Goal: Navigation & Orientation: Understand site structure

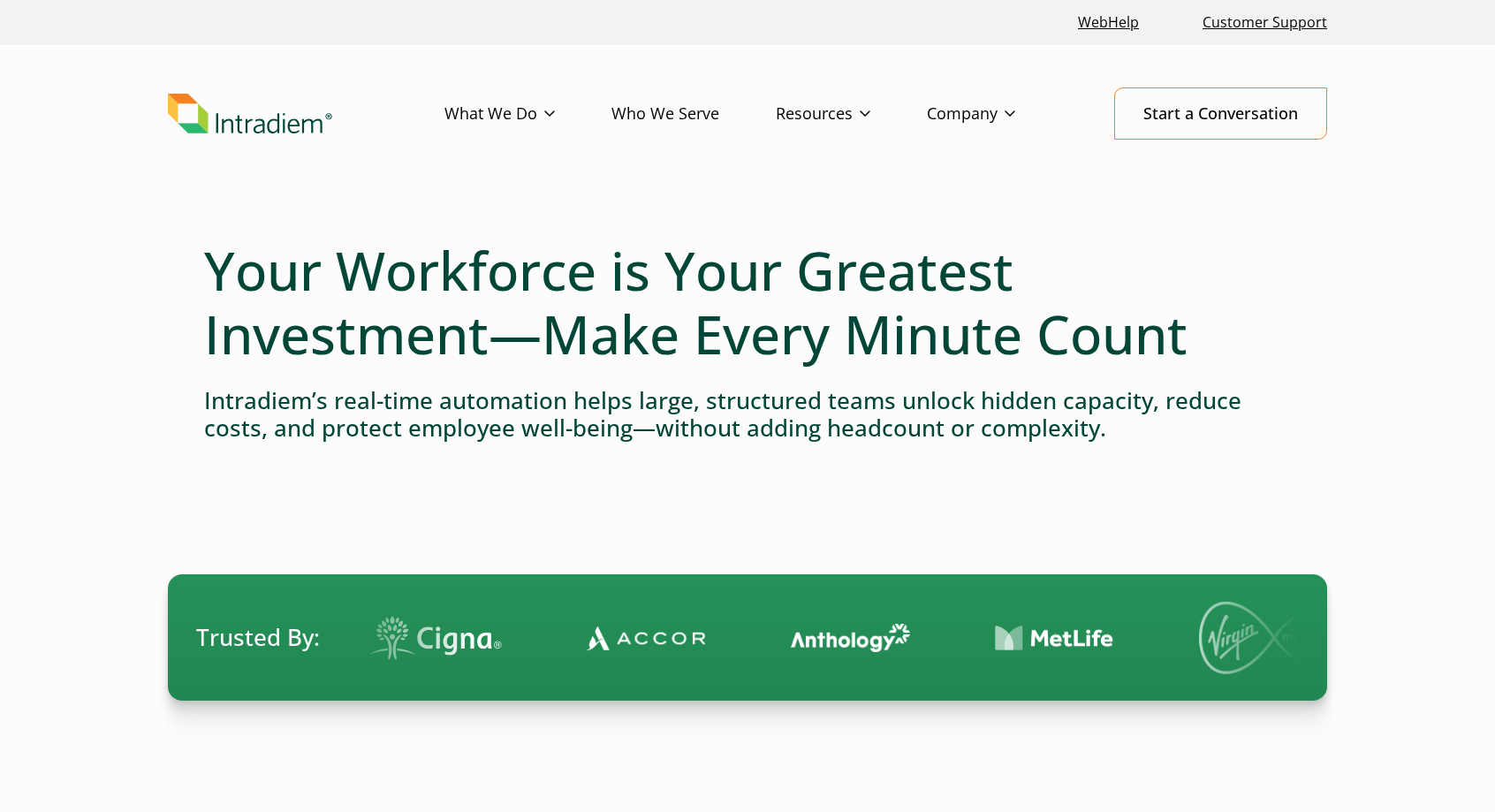
click at [697, 107] on link "Who We Serve" at bounding box center [693, 114] width 165 height 52
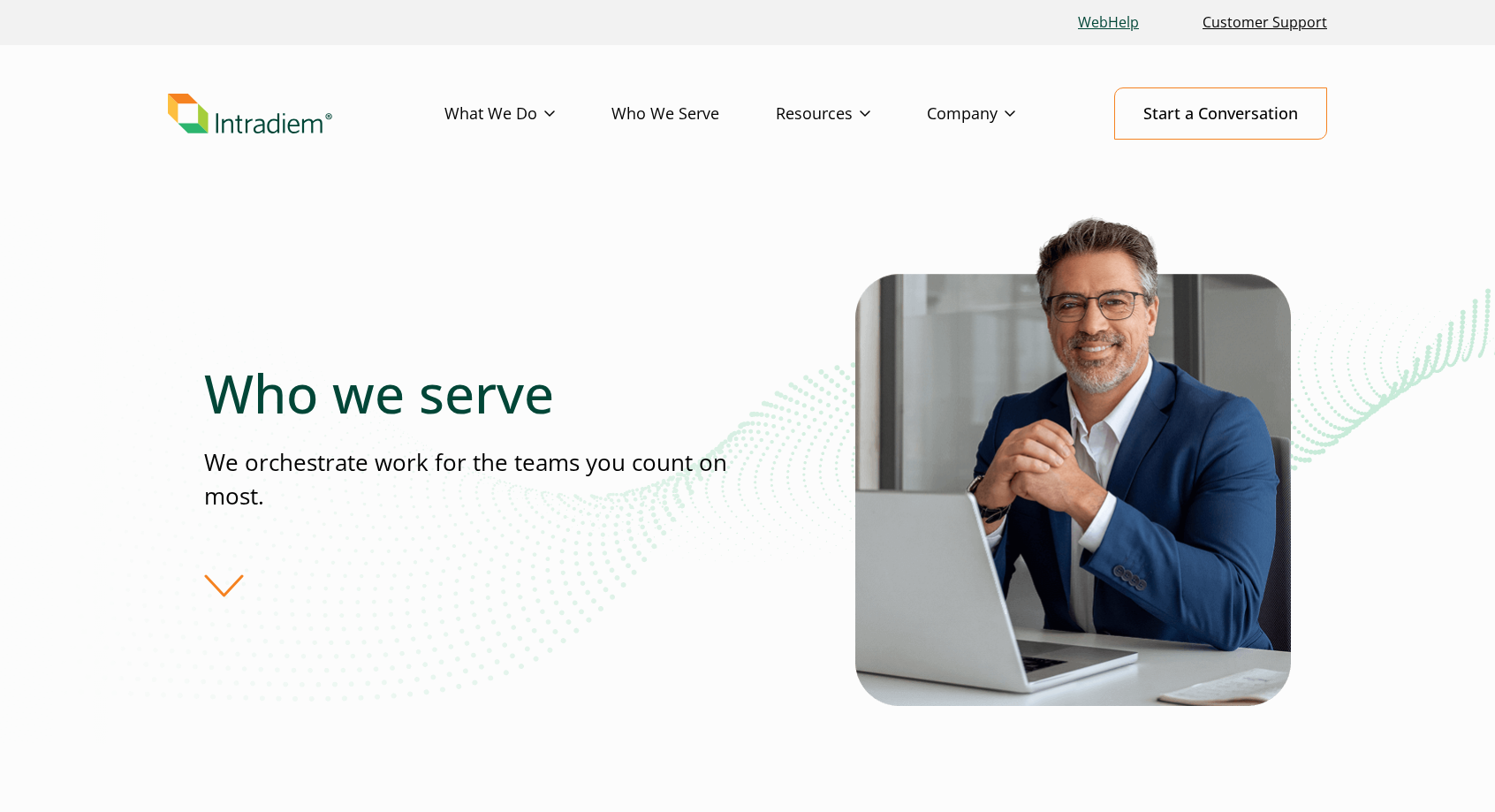
click at [1096, 21] on link "WebHelp" at bounding box center [1108, 23] width 76 height 38
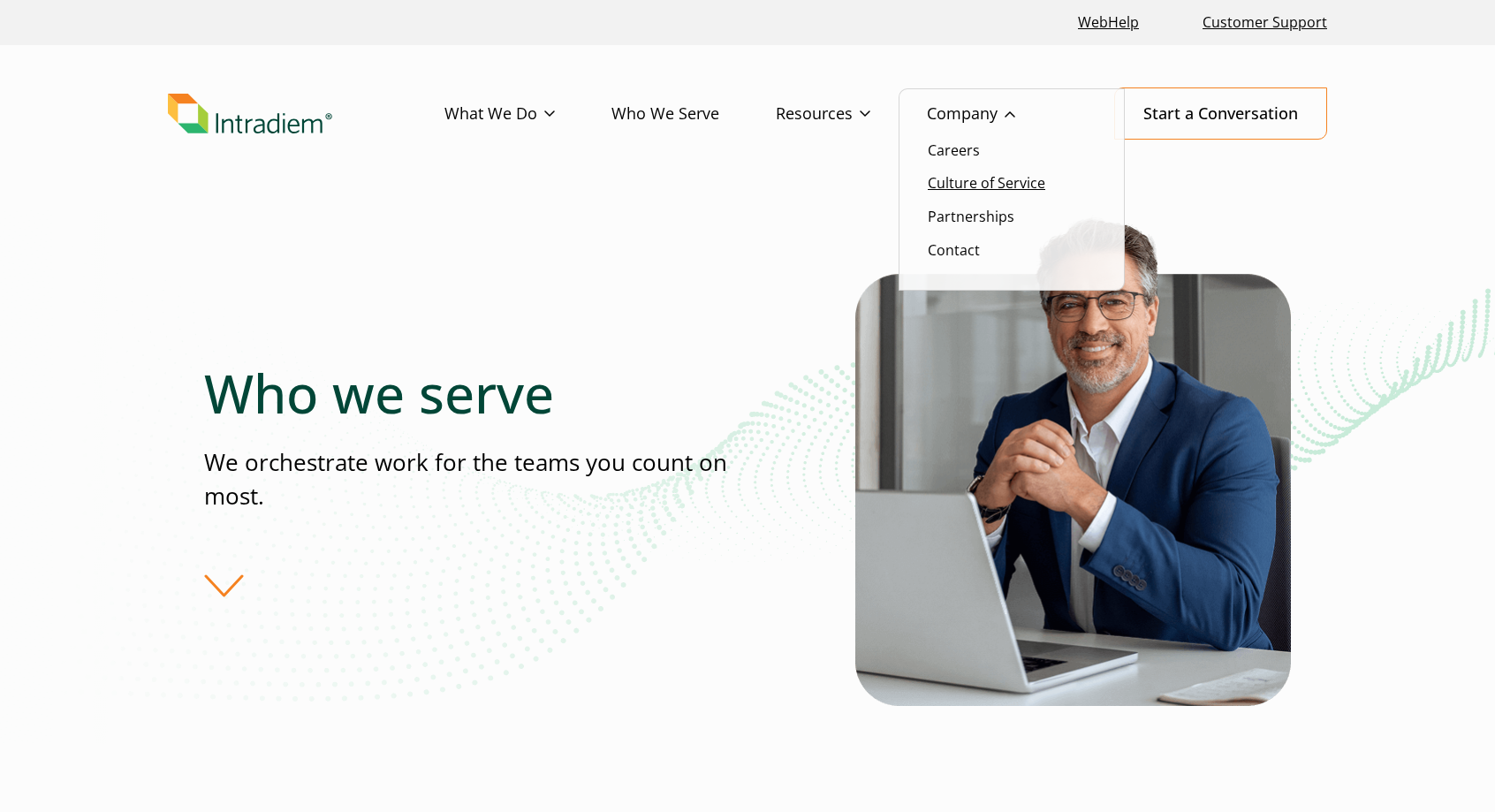
click at [978, 179] on link "Culture of Service" at bounding box center [986, 183] width 118 height 19
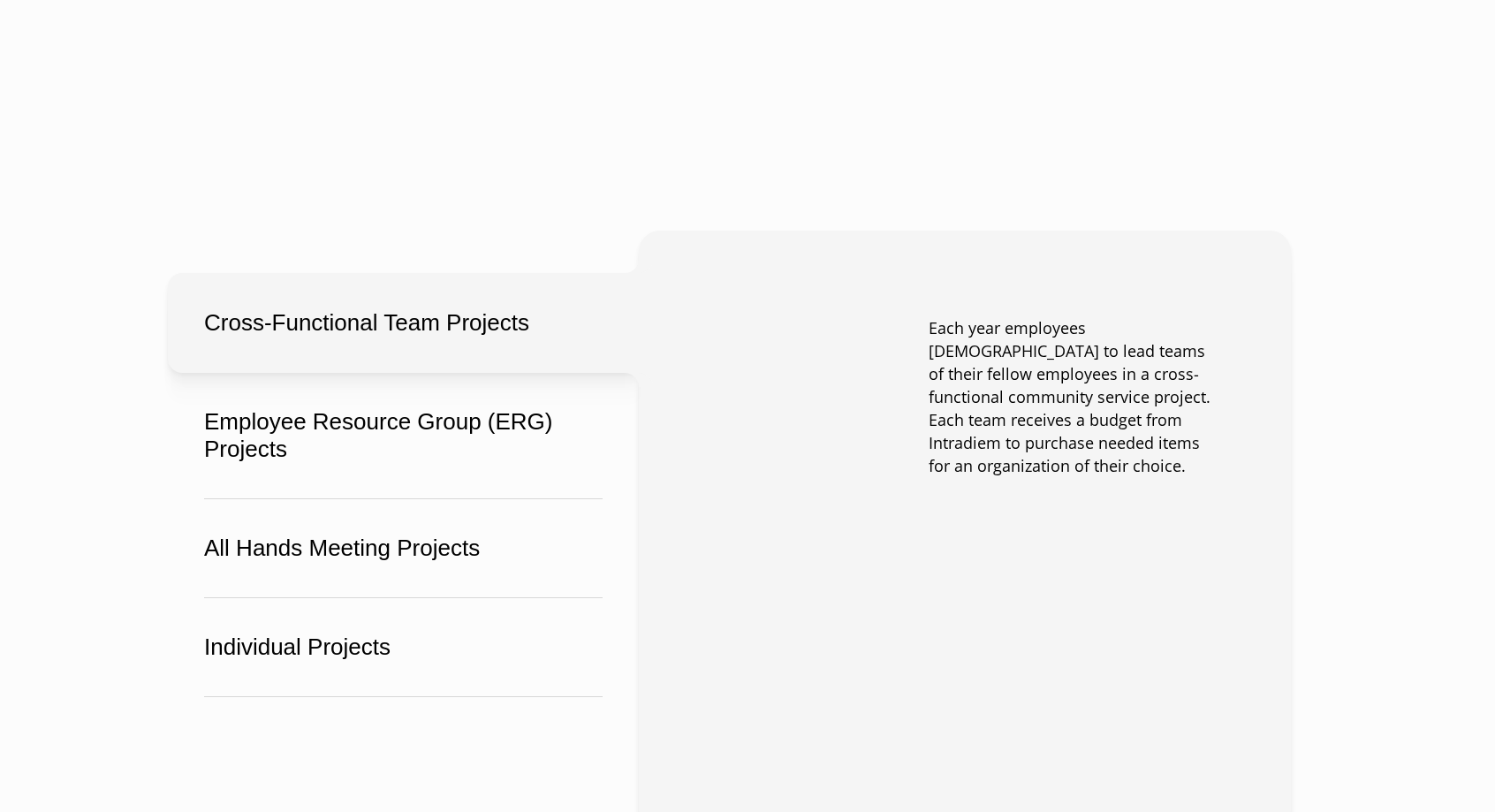
scroll to position [2469, 0]
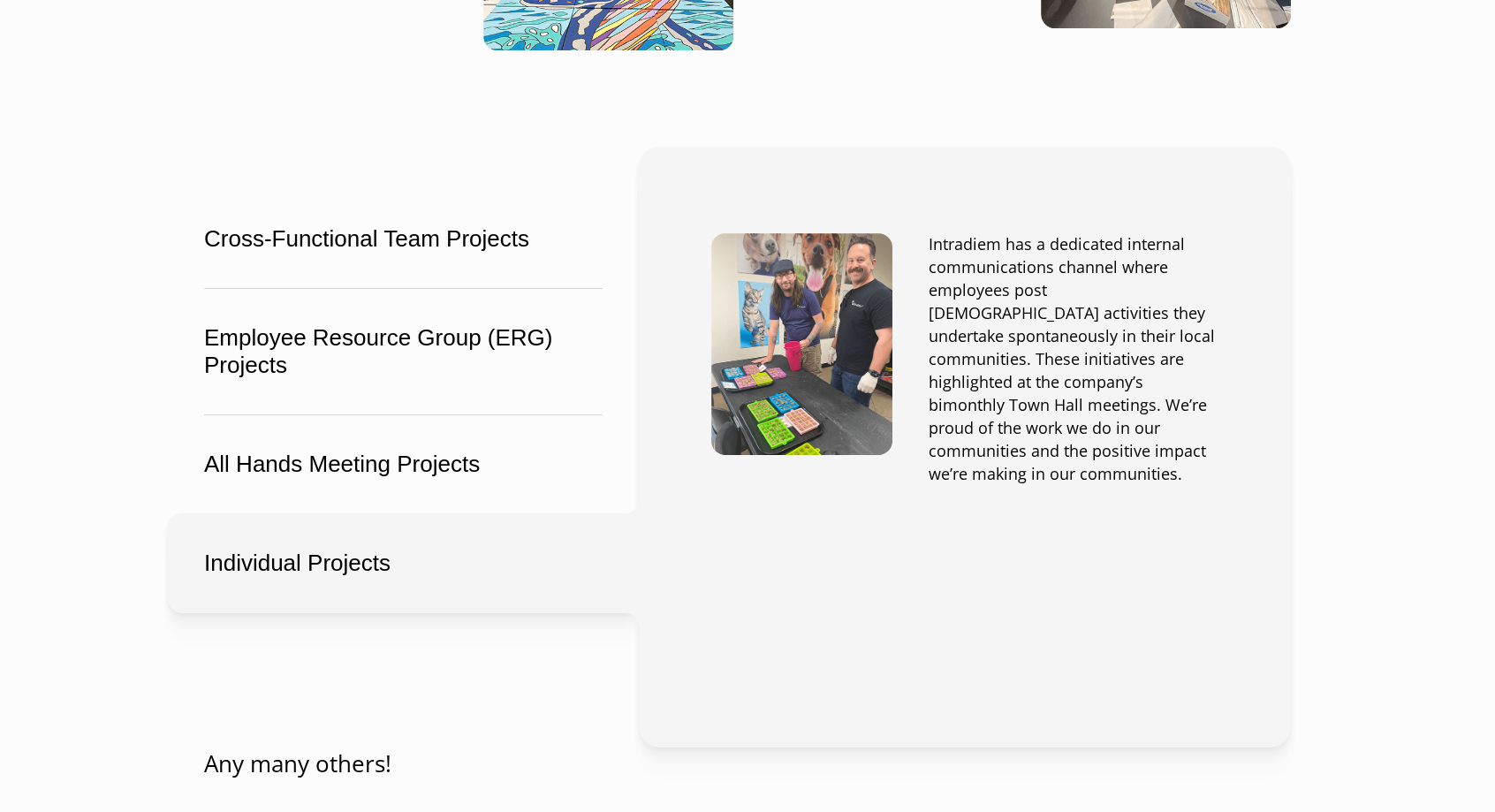
click at [429, 528] on button "Individual Projects" at bounding box center [403, 563] width 471 height 99
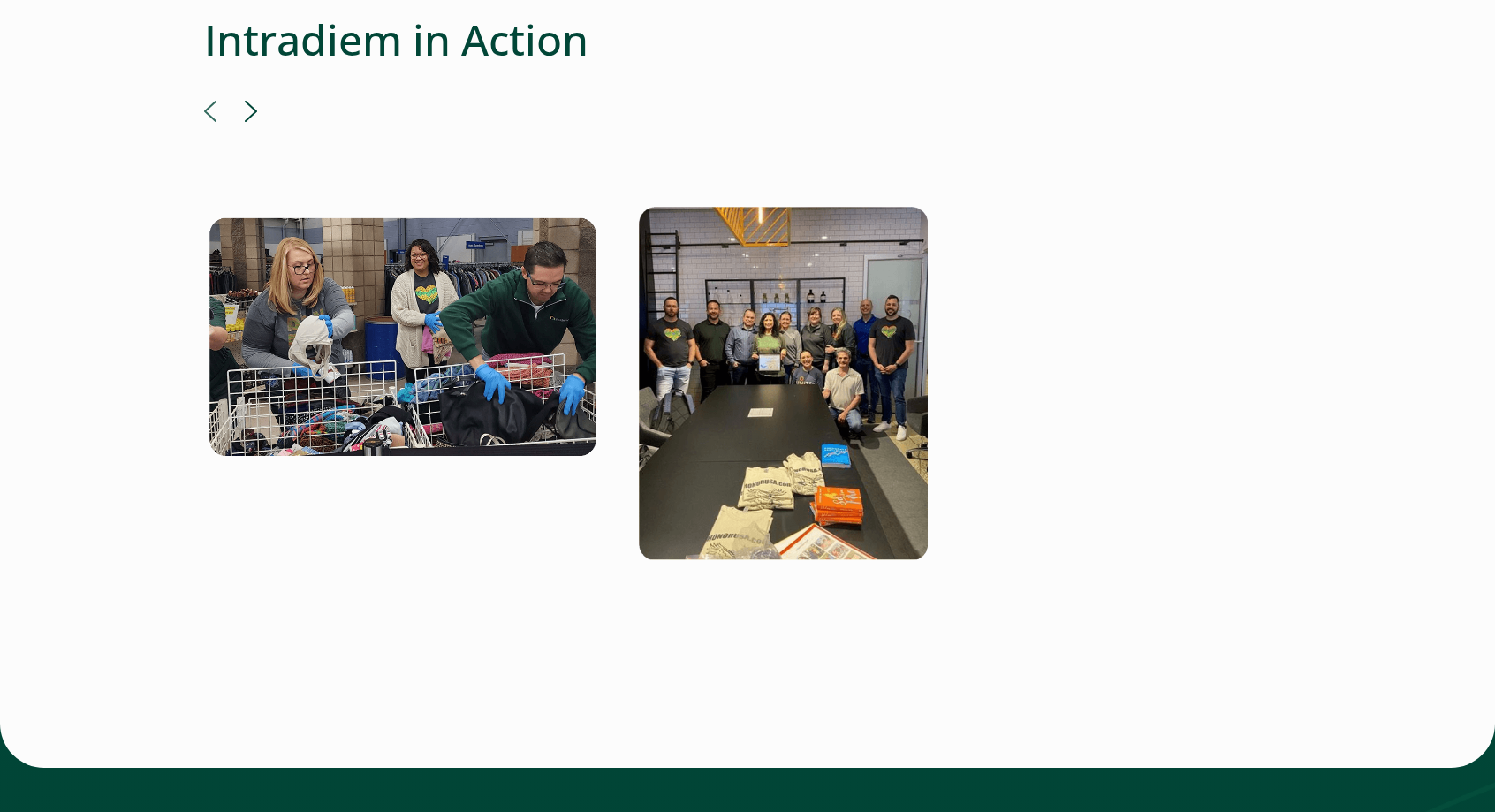
scroll to position [3462, 0]
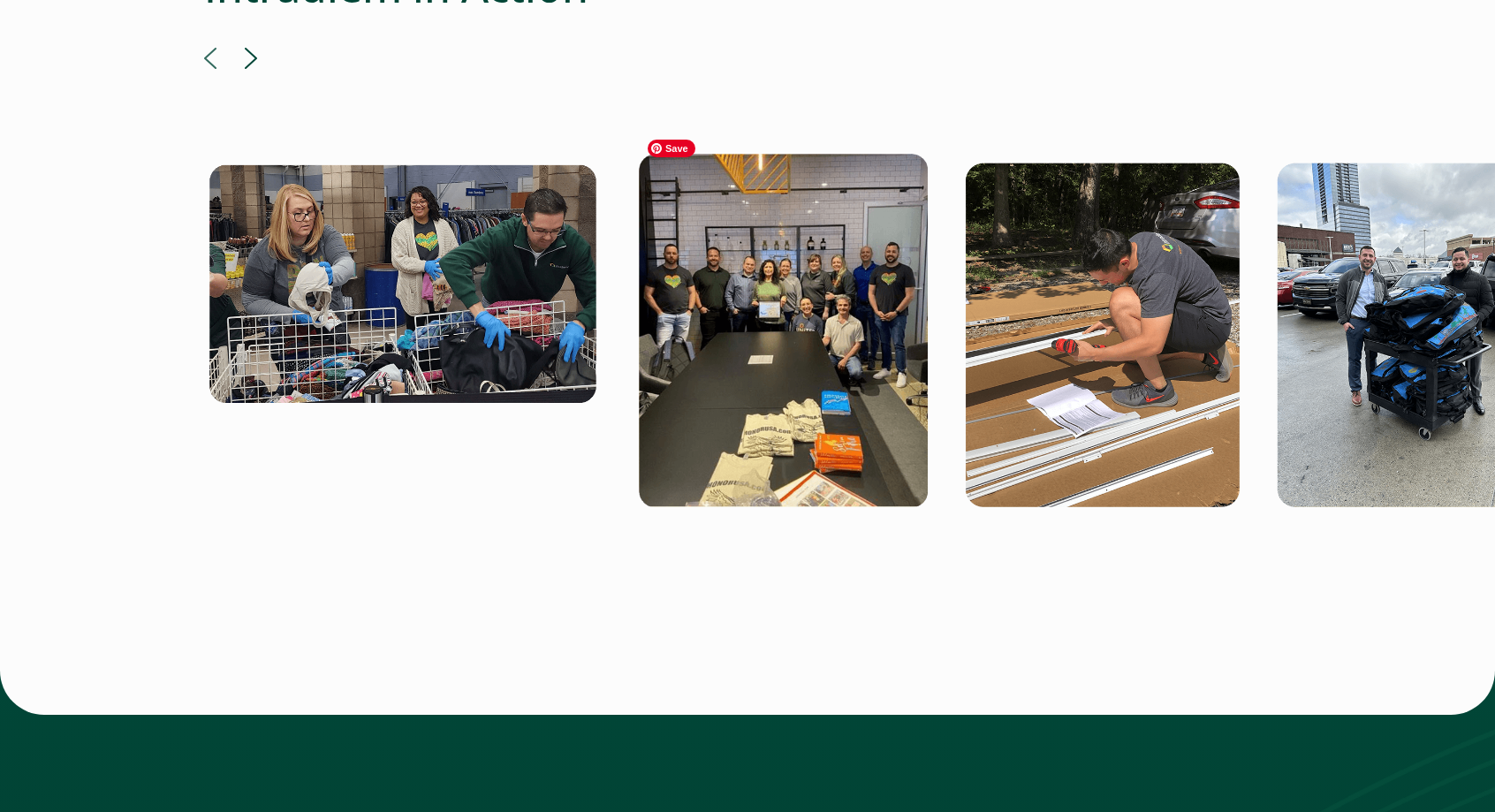
click at [918, 349] on img at bounding box center [783, 330] width 289 height 353
click at [865, 346] on img at bounding box center [783, 330] width 289 height 353
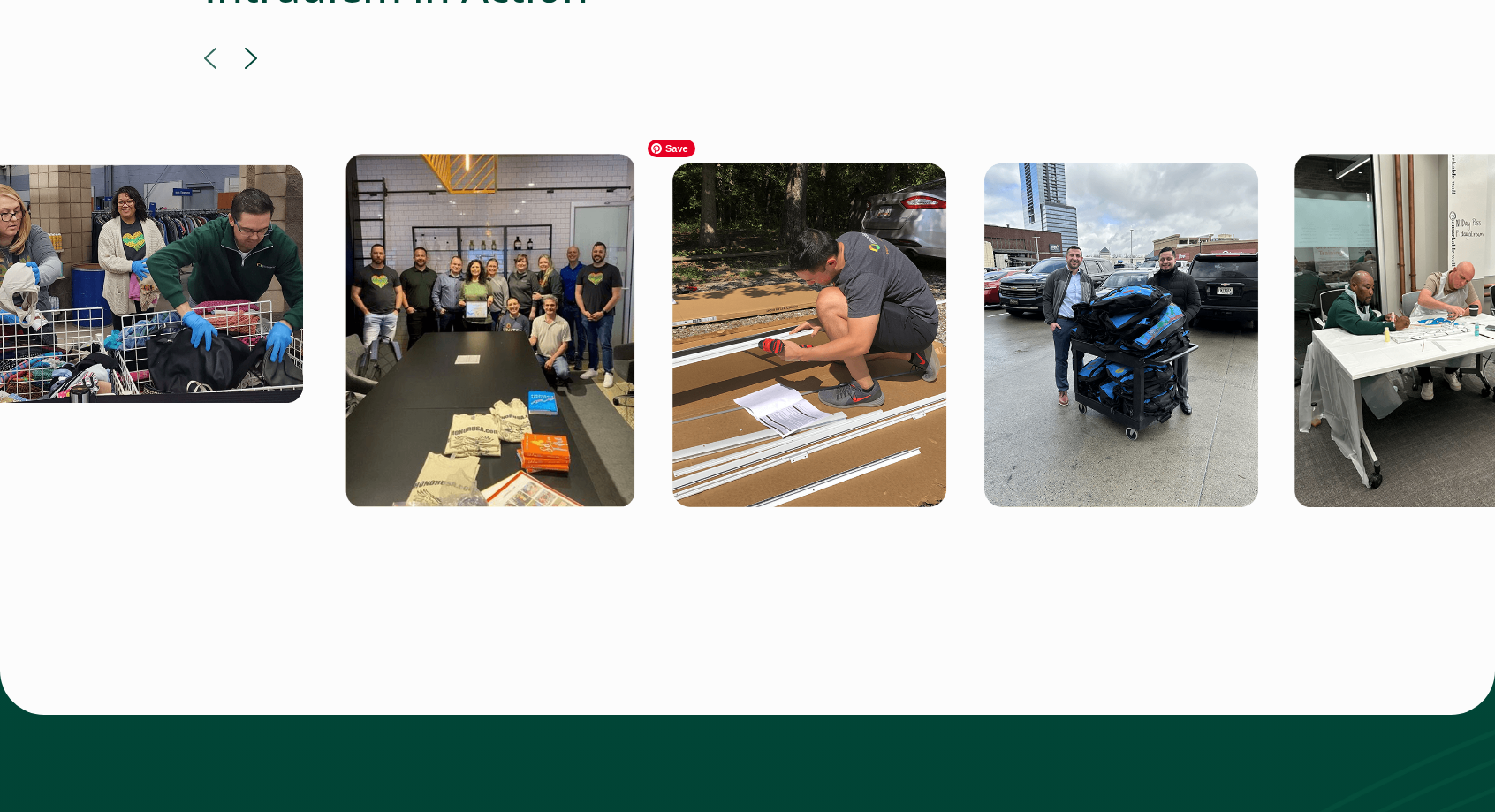
click at [501, 362] on img at bounding box center [490, 330] width 289 height 353
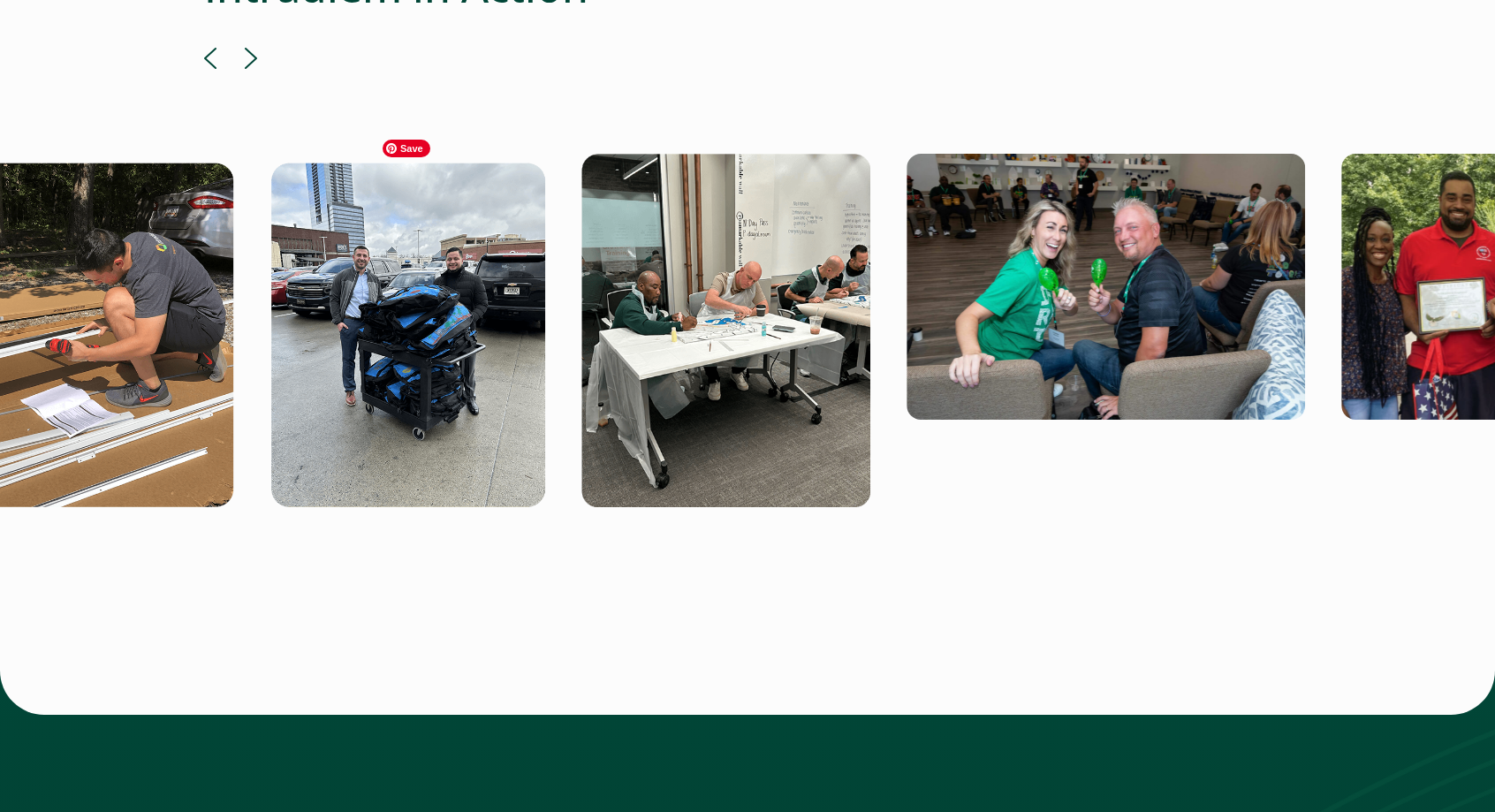
click at [368, 354] on img at bounding box center [407, 330] width 275 height 353
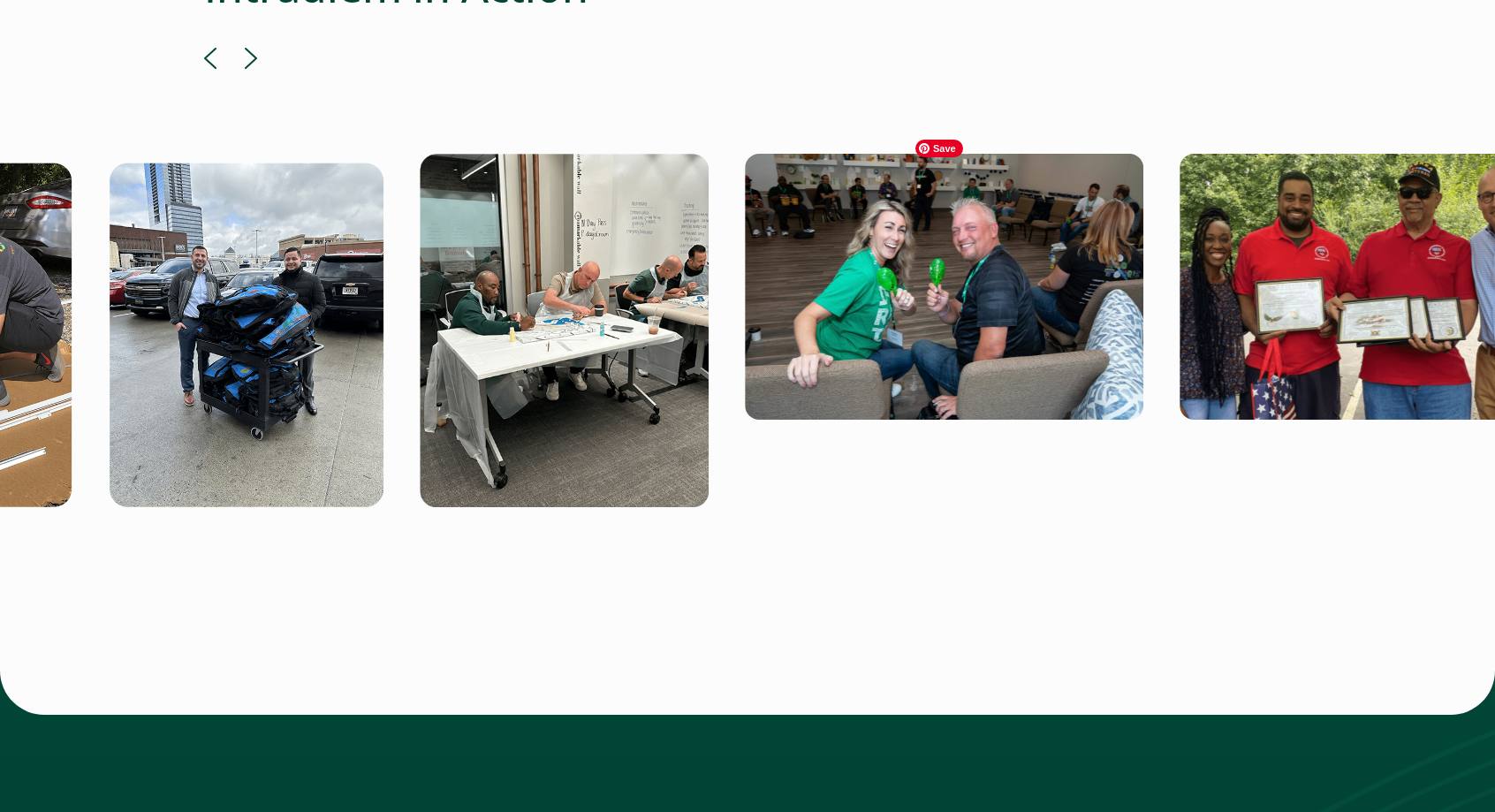
click at [745, 360] on img at bounding box center [944, 287] width 399 height 266
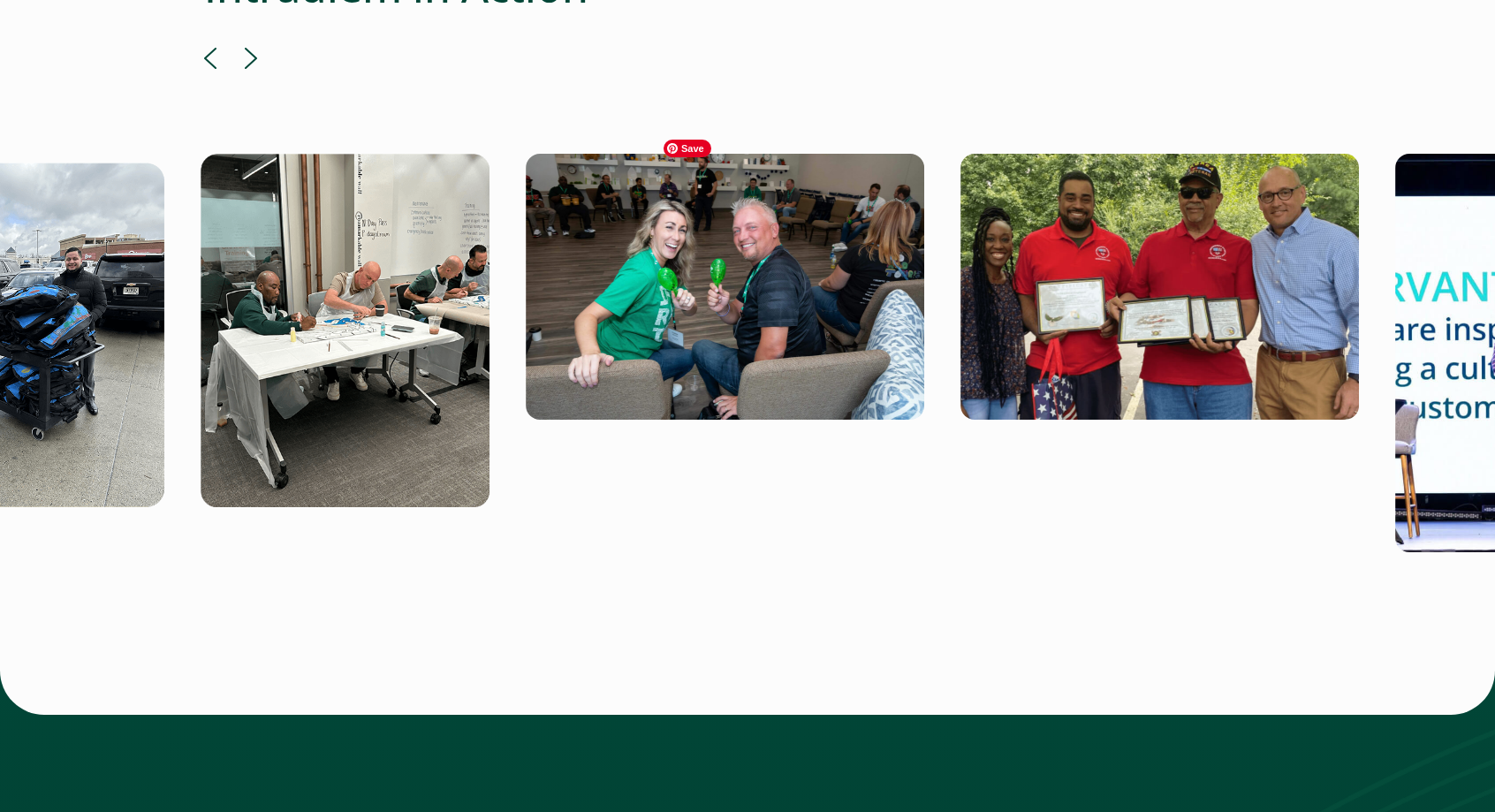
click at [654, 301] on img at bounding box center [725, 287] width 399 height 266
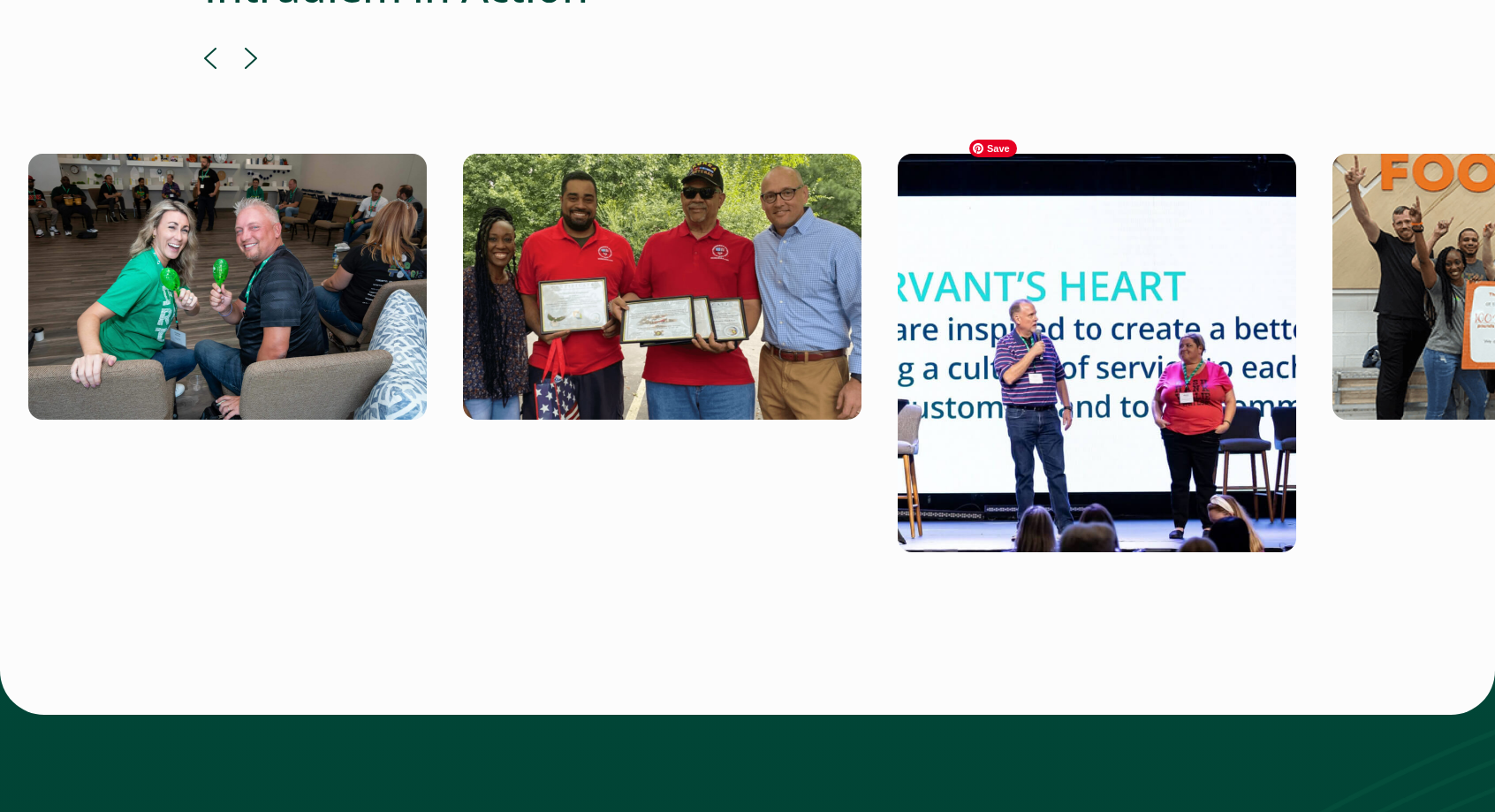
click at [619, 364] on img at bounding box center [662, 287] width 399 height 266
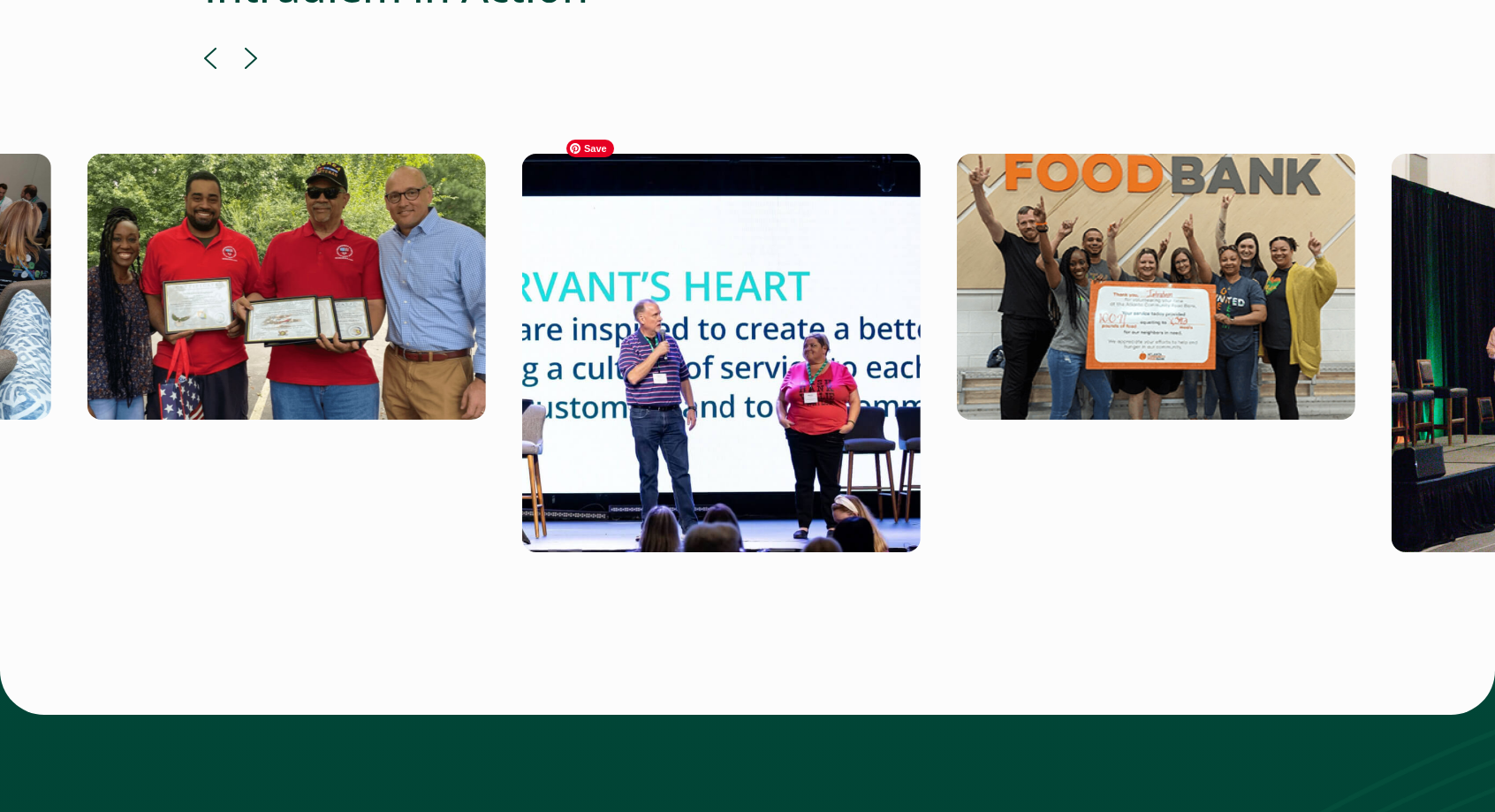
click at [734, 323] on div at bounding box center [747, 353] width 1087 height 399
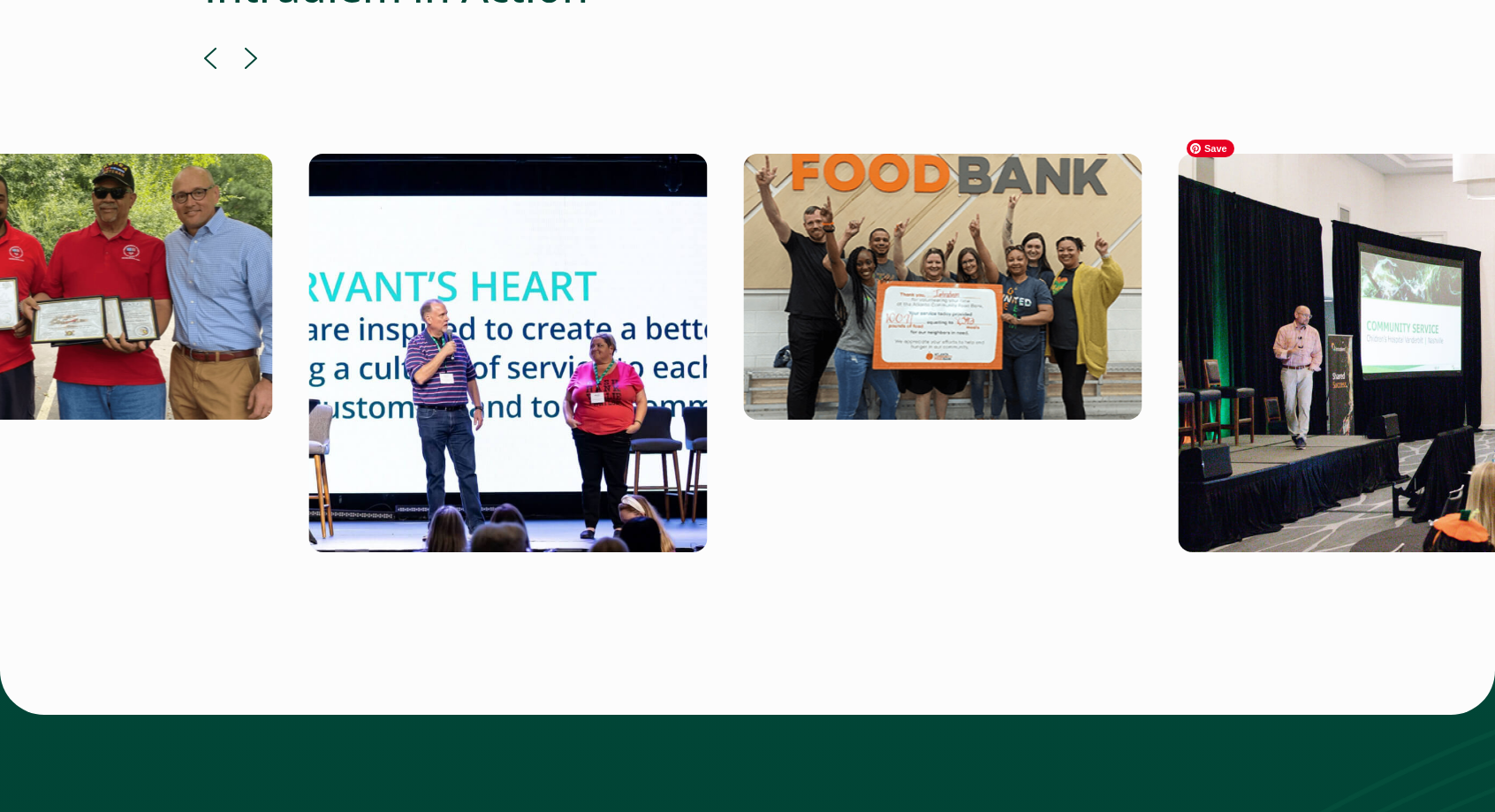
click at [1177, 322] on img at bounding box center [1376, 353] width 399 height 399
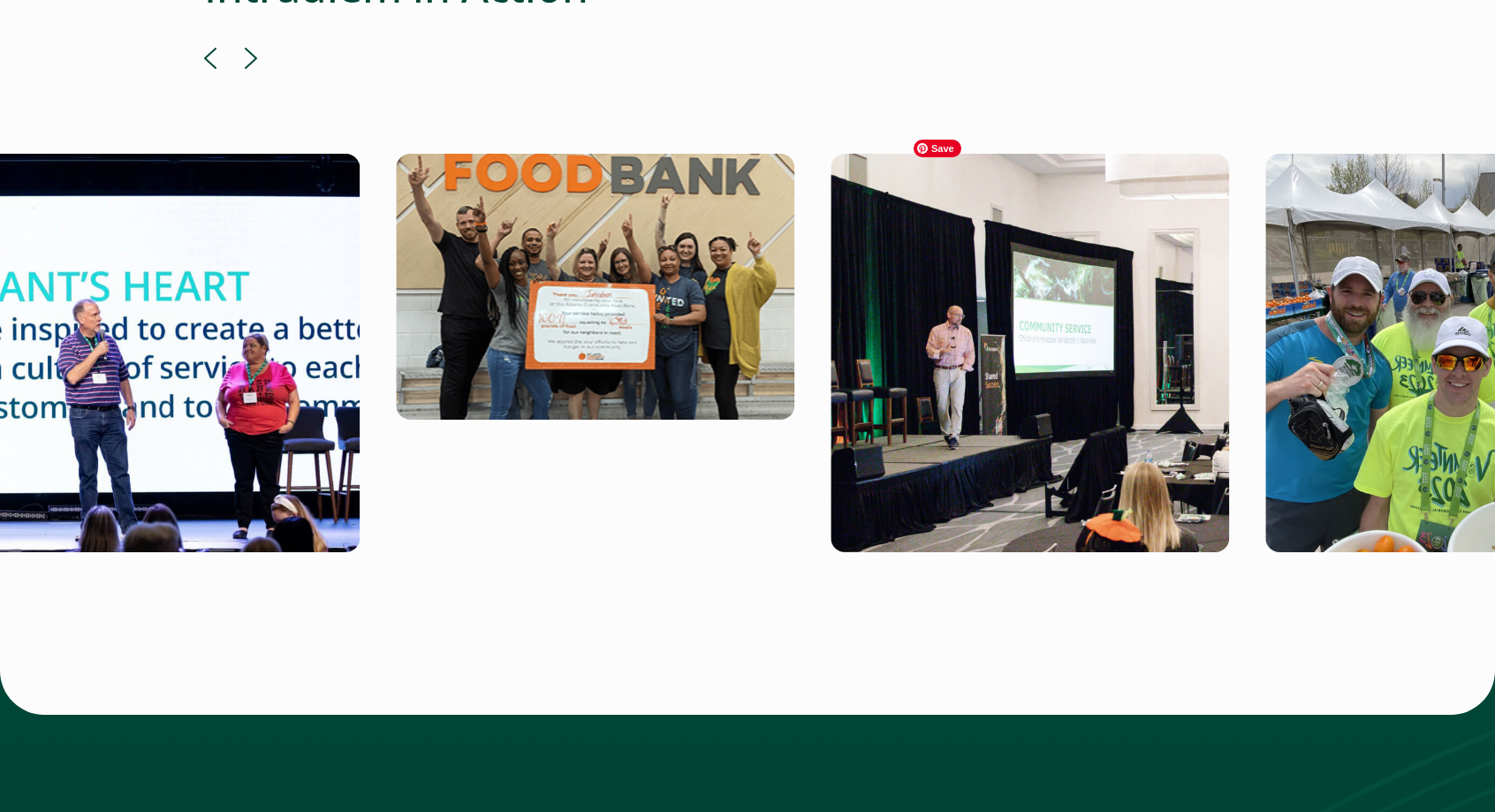
click at [989, 322] on img at bounding box center [1029, 353] width 399 height 399
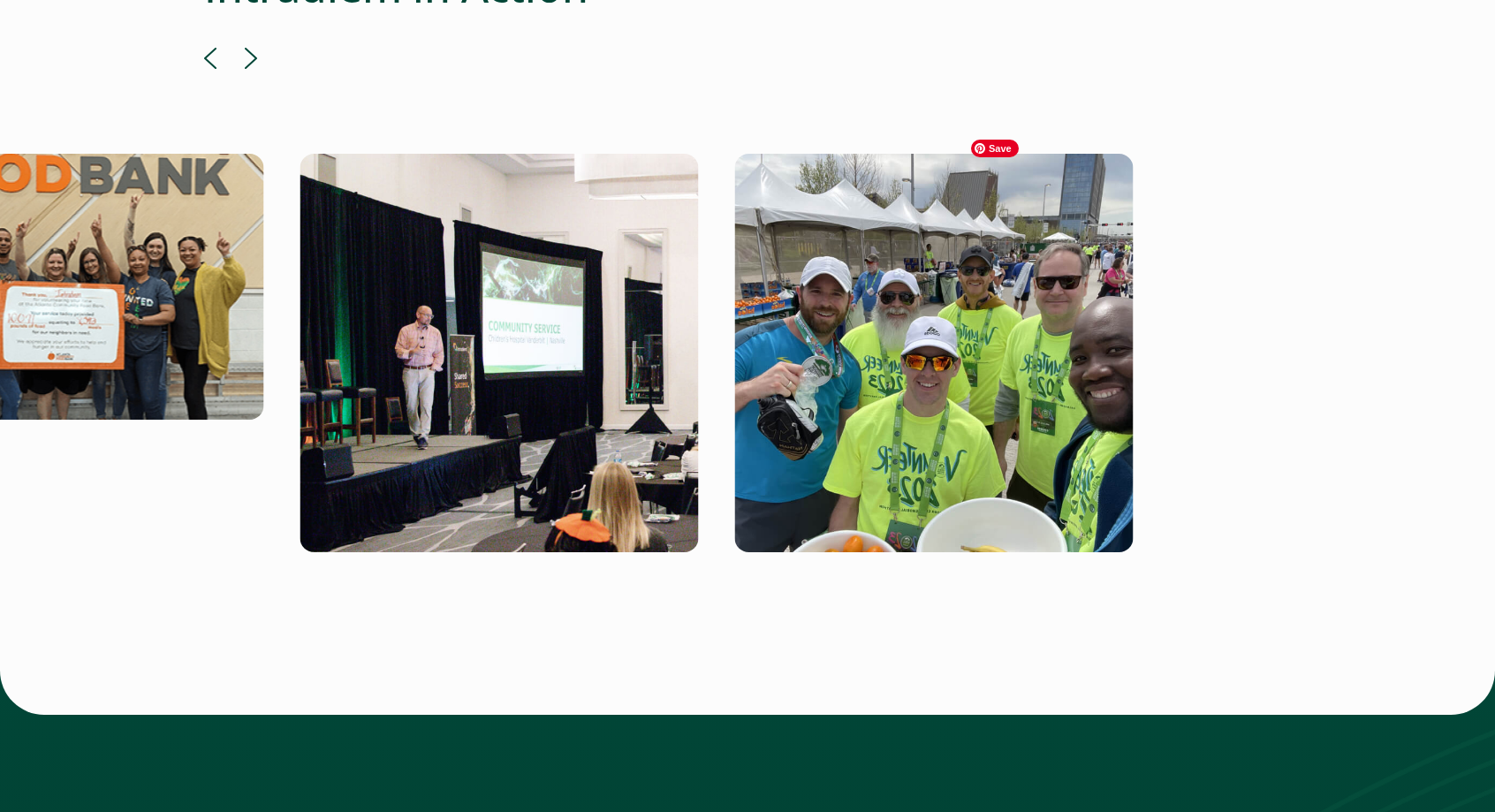
click at [929, 333] on img at bounding box center [934, 353] width 399 height 399
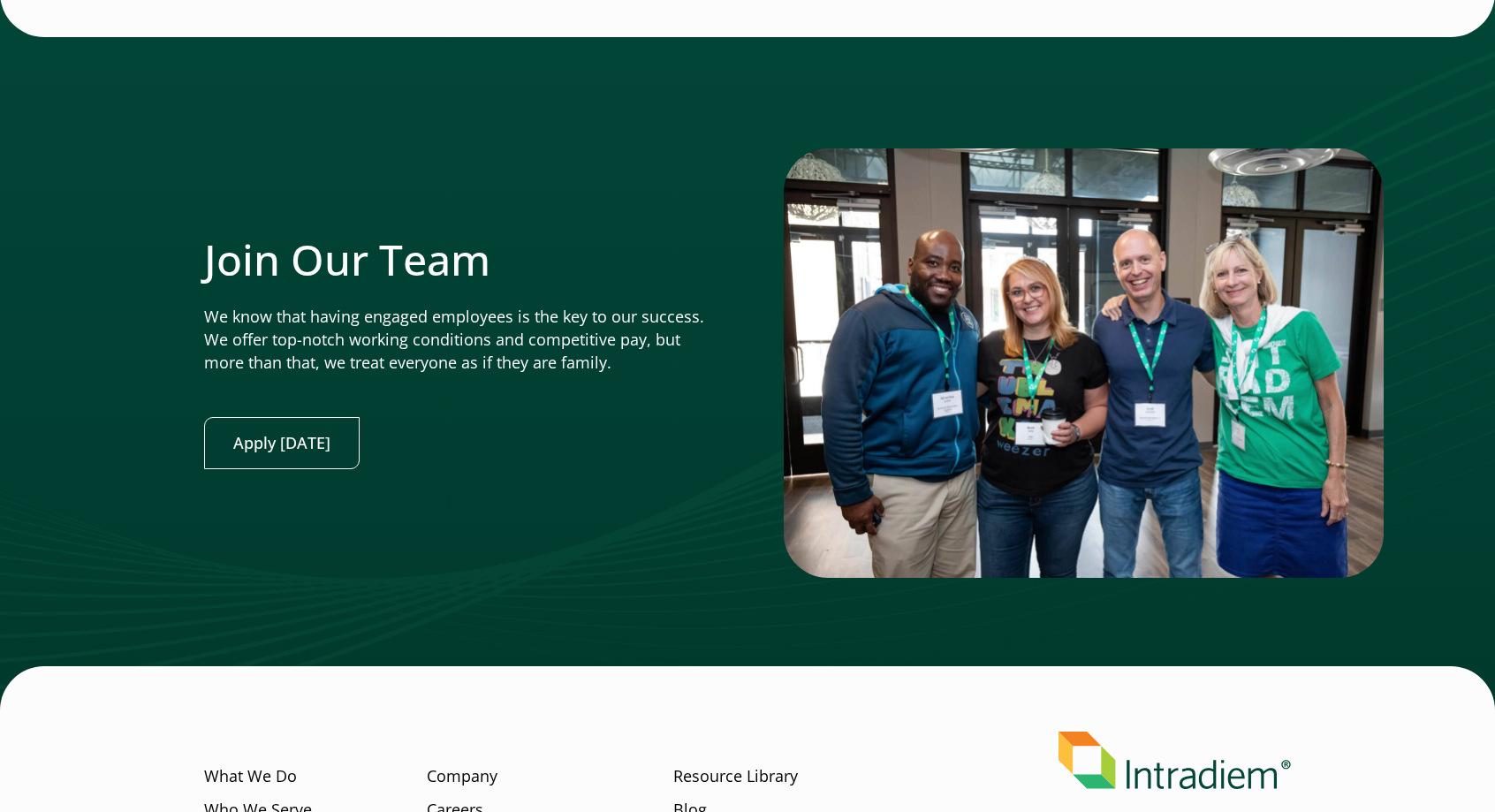
scroll to position [4366, 0]
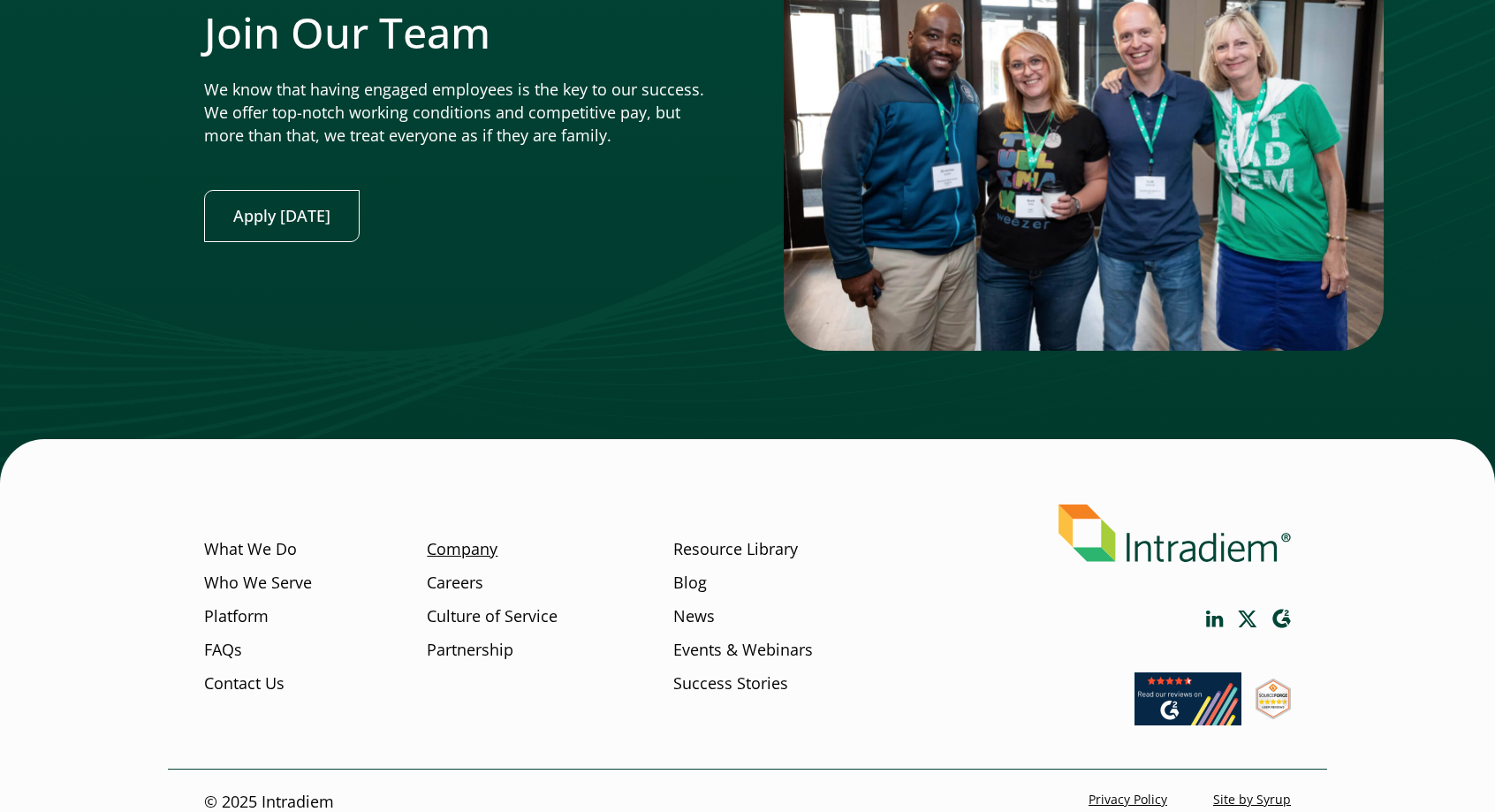
click at [480, 538] on link "Company" at bounding box center [462, 549] width 71 height 23
